Goal: Information Seeking & Learning: Learn about a topic

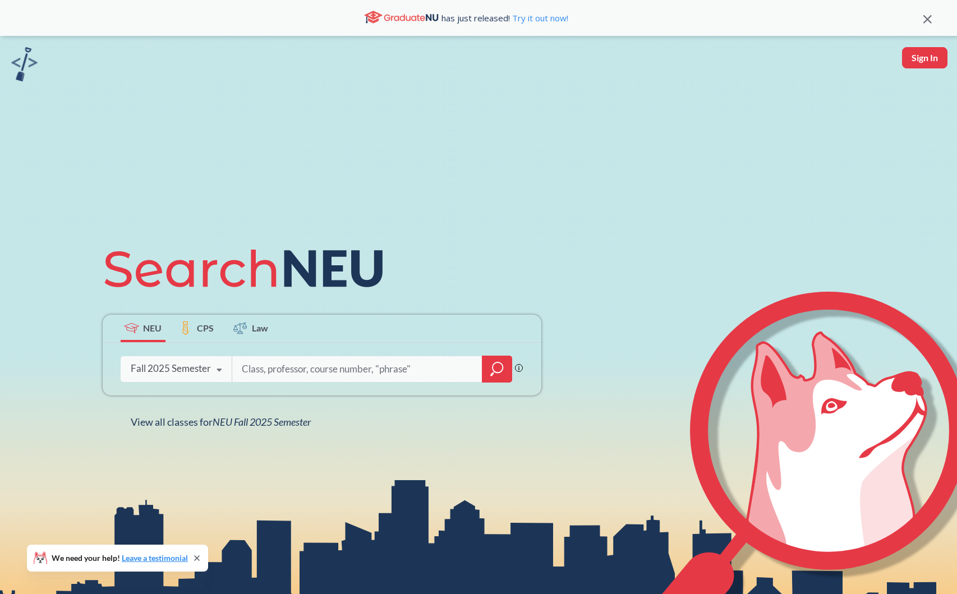
click at [492, 364] on icon "magnifying glass" at bounding box center [496, 369] width 13 height 16
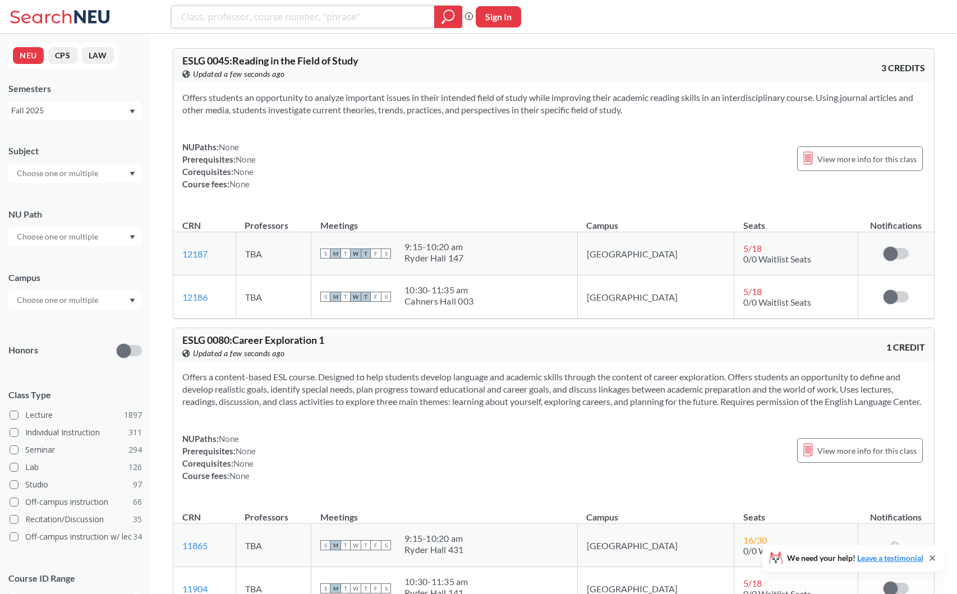
click at [292, 25] on input "search" at bounding box center [303, 16] width 246 height 19
type input "exper"
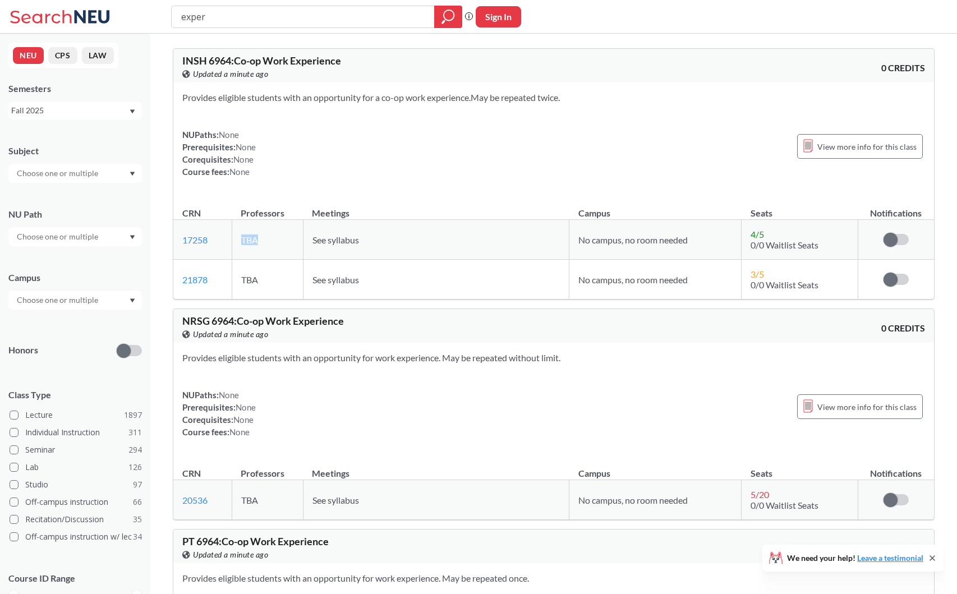
drag, startPoint x: 244, startPoint y: 236, endPoint x: 260, endPoint y: 236, distance: 16.3
click at [260, 236] on td "TBA" at bounding box center [267, 240] width 71 height 40
click at [251, 240] on td "TBA" at bounding box center [267, 240] width 71 height 40
